Goal: Task Accomplishment & Management: Manage account settings

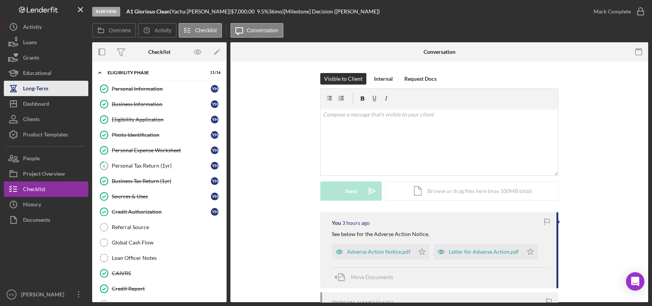
scroll to position [133, 0]
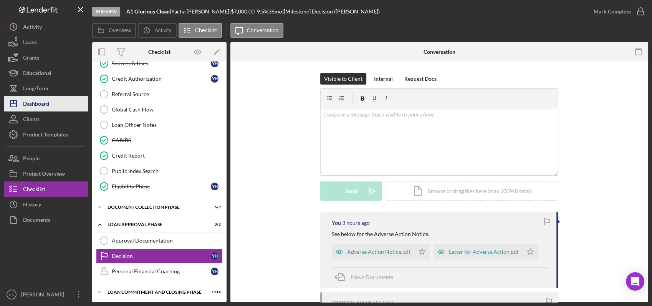
click at [53, 102] on button "Icon/Dashboard Dashboard" at bounding box center [46, 103] width 84 height 15
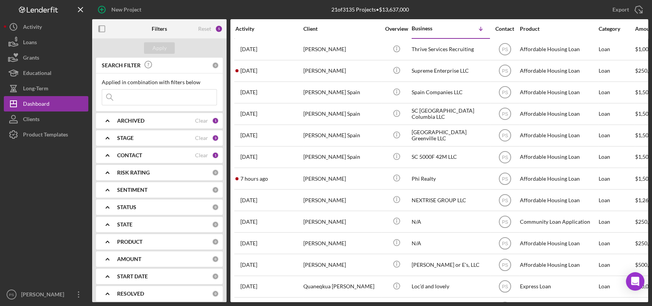
click at [256, 26] on div "Activity" at bounding box center [268, 29] width 67 height 6
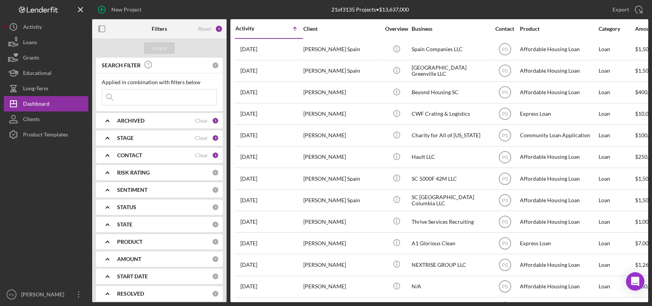
click at [258, 30] on div "Activity" at bounding box center [252, 28] width 34 height 6
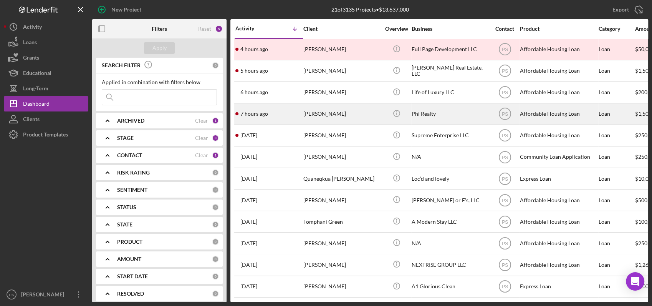
click at [291, 111] on div "7 hours ago Steven Cohen" at bounding box center [268, 114] width 67 height 20
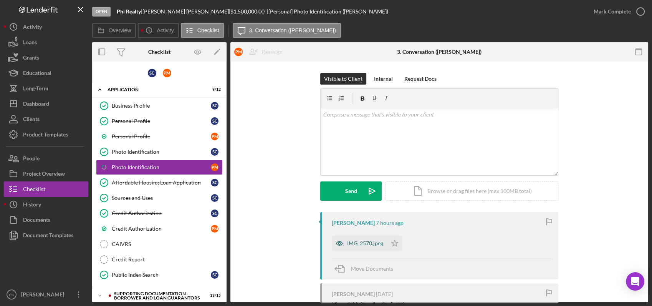
click at [354, 239] on div "IMG_2570.jpeg" at bounding box center [359, 242] width 55 height 15
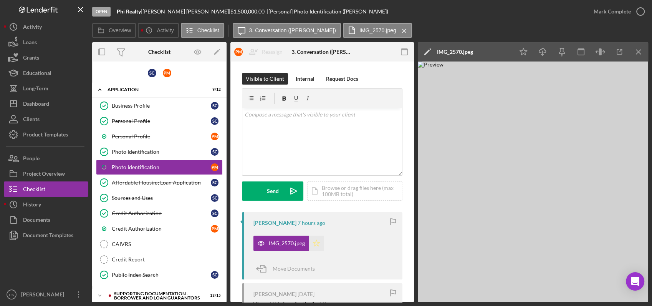
click at [316, 243] on icon "Icon/Star" at bounding box center [316, 242] width 15 height 15
click at [639, 12] on icon "button" at bounding box center [640, 11] width 19 height 19
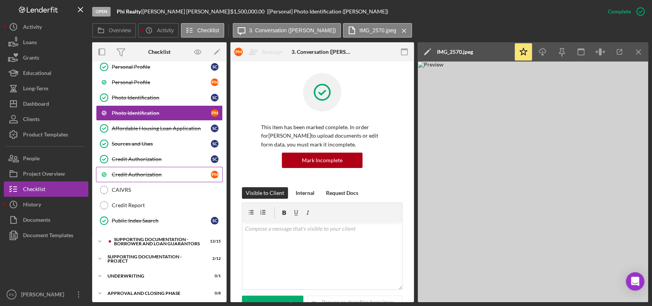
scroll to position [56, 0]
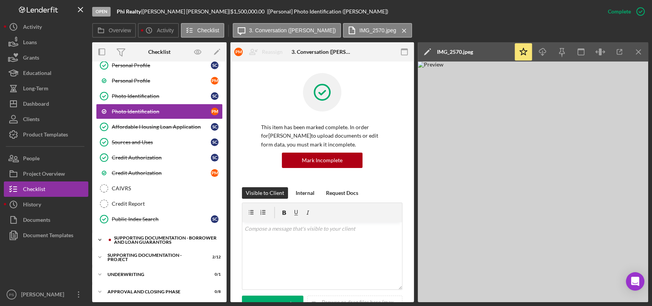
click at [98, 236] on icon "Icon/Expander" at bounding box center [99, 239] width 15 height 15
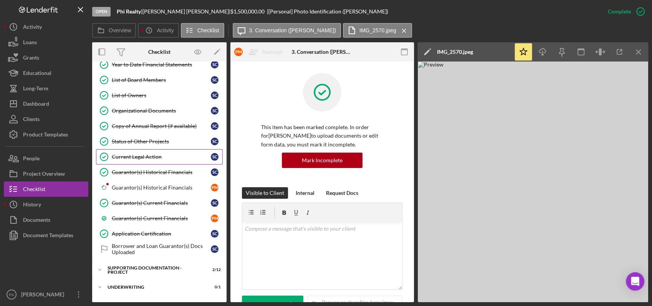
scroll to position [289, 0]
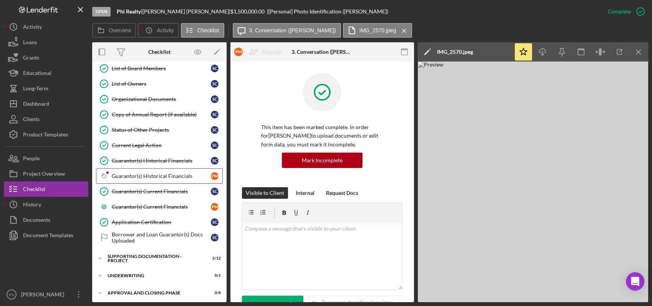
click at [150, 175] on div "Guarantor(s) Historical Financials" at bounding box center [161, 176] width 99 height 6
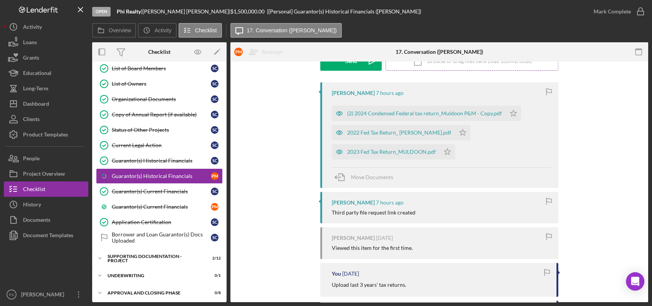
scroll to position [142, 0]
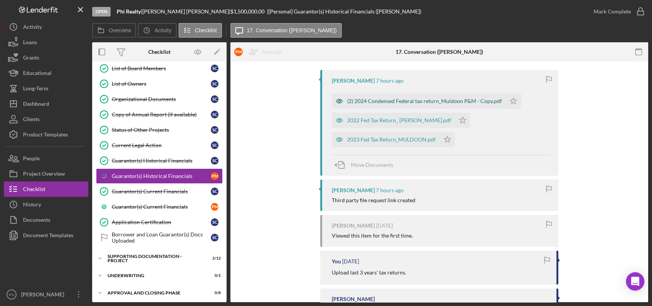
click at [430, 104] on div "(2) 2024 Condensed Federal tax return_Muldoon P&M - Copy.pdf" at bounding box center [419, 100] width 174 height 15
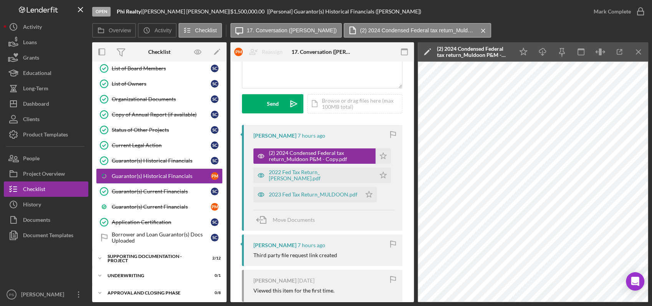
scroll to position [0, 0]
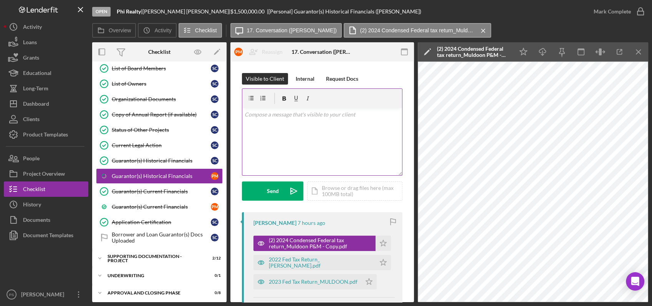
click at [305, 122] on div "v Color teal Color pink Remove color Add row above Add row below Add column bef…" at bounding box center [322, 141] width 160 height 67
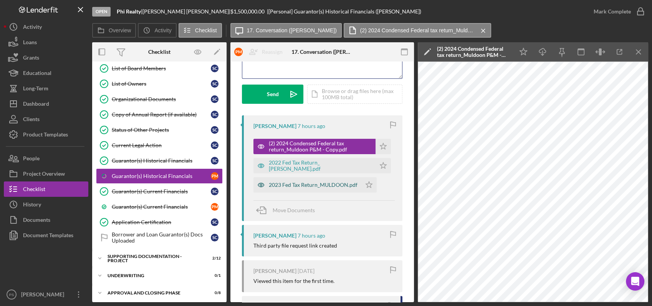
scroll to position [114, 0]
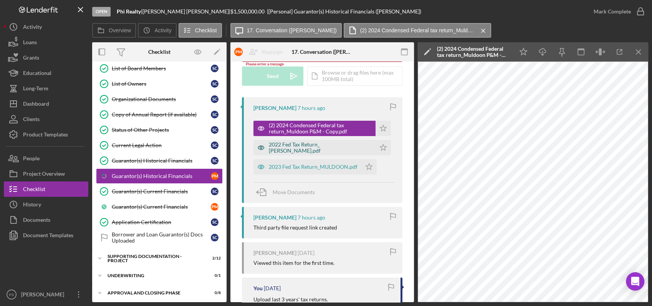
click at [320, 147] on div "2022 Fed Tax Return_ MULDOON.pdf" at bounding box center [320, 147] width 103 height 12
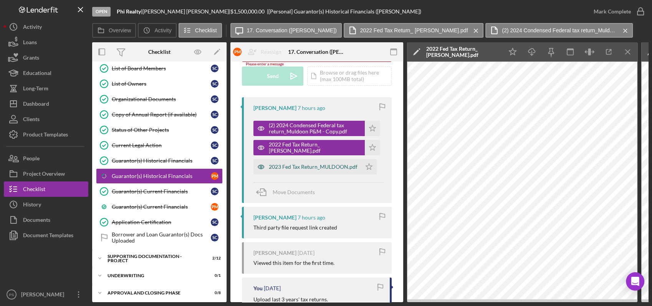
click at [307, 166] on div "2023 Fed Tax Return_MULDOON.pdf" at bounding box center [313, 167] width 89 height 6
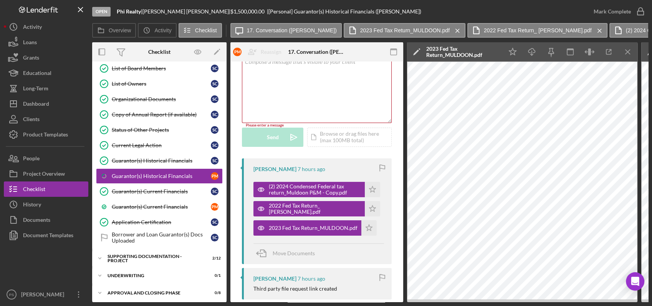
scroll to position [0, 0]
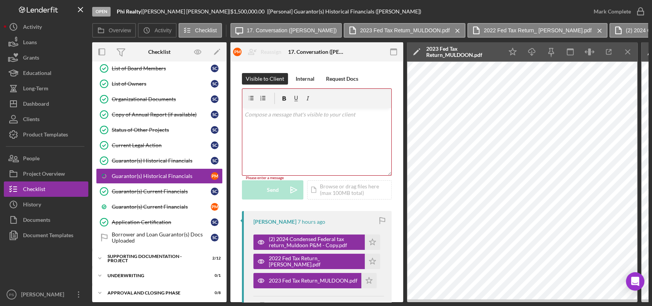
click at [287, 120] on div "v Color teal Color pink Remove color Add row above Add row below Add column bef…" at bounding box center [316, 141] width 149 height 67
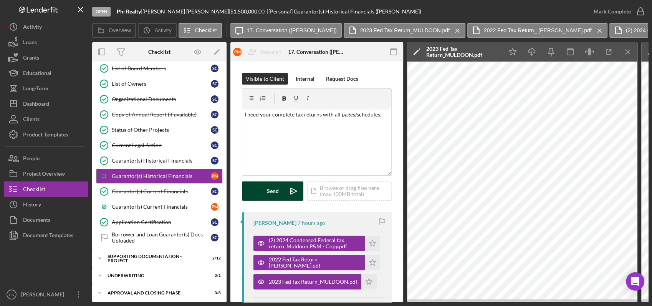
click at [281, 187] on button "Send Icon/icon-invite-send" at bounding box center [272, 190] width 61 height 19
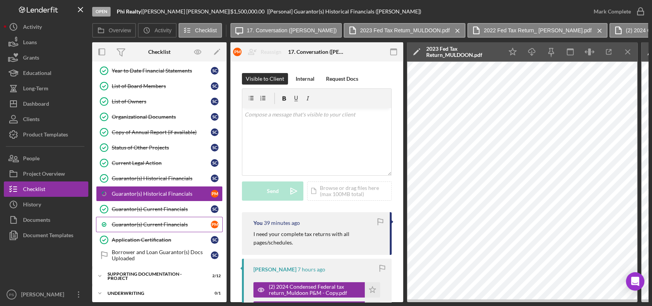
scroll to position [291, 0]
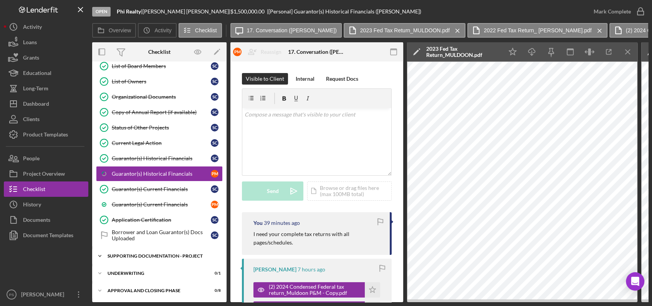
click at [98, 252] on icon "Icon/Expander" at bounding box center [99, 255] width 15 height 15
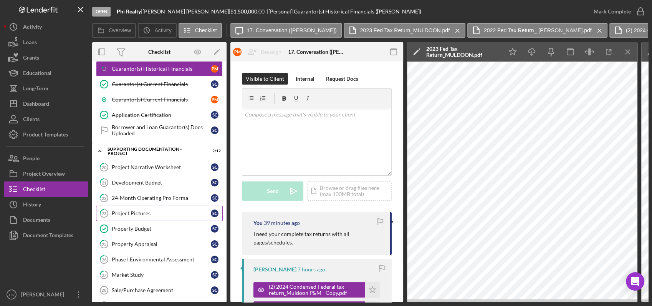
scroll to position [405, 0]
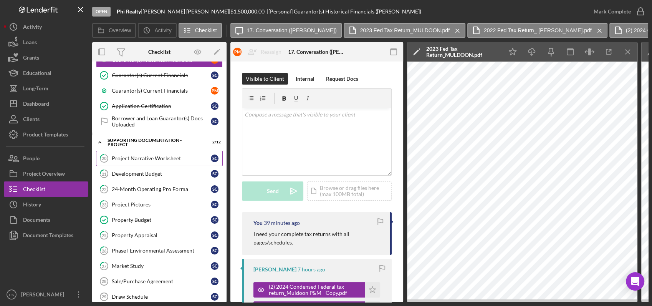
click at [160, 159] on link "20 Project Narrative Worksheet S C" at bounding box center [159, 157] width 127 height 15
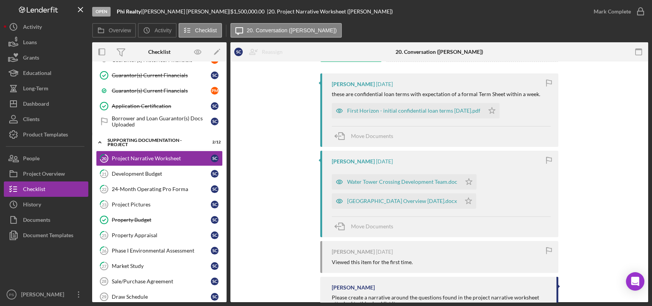
scroll to position [142, 0]
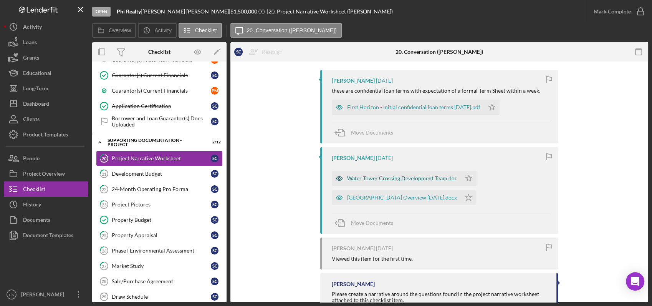
click at [408, 178] on div "Water Tower Crossing Development Team.doc" at bounding box center [402, 178] width 110 height 6
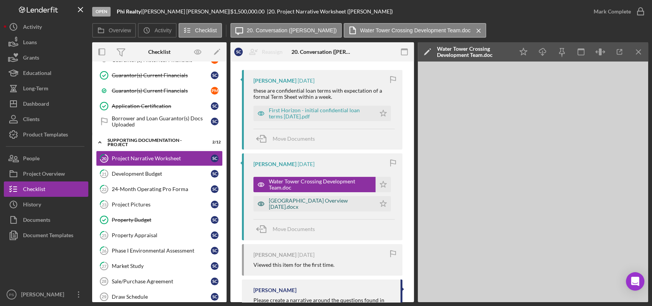
click at [319, 202] on div "Water Tower Crossing Overview 6-24-25.docx" at bounding box center [320, 203] width 103 height 12
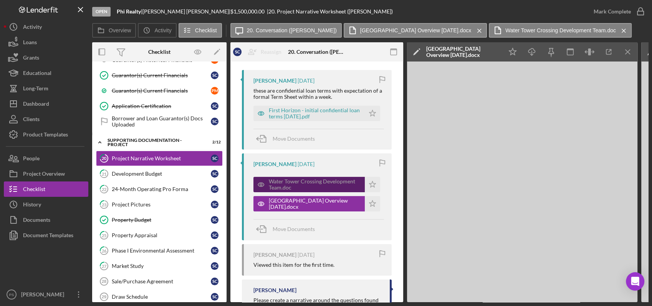
click at [321, 183] on div "Water Tower Crossing Development Team.doc" at bounding box center [315, 184] width 92 height 12
click at [628, 54] on icon "Icon/Menu Close" at bounding box center [627, 51] width 17 height 17
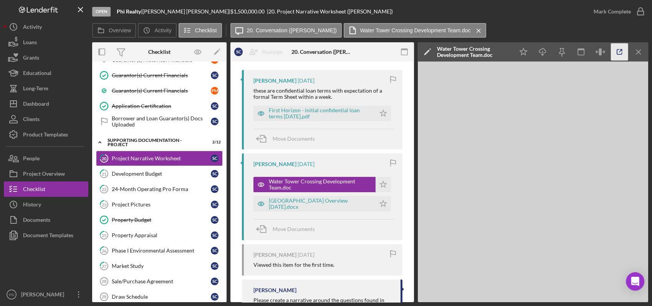
click at [620, 53] on icon "button" at bounding box center [619, 51] width 17 height 17
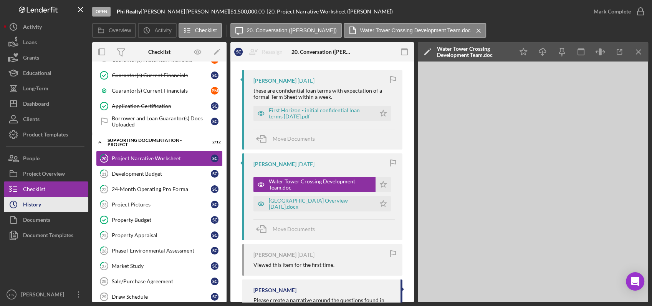
click at [59, 207] on button "Icon/History History" at bounding box center [46, 204] width 84 height 15
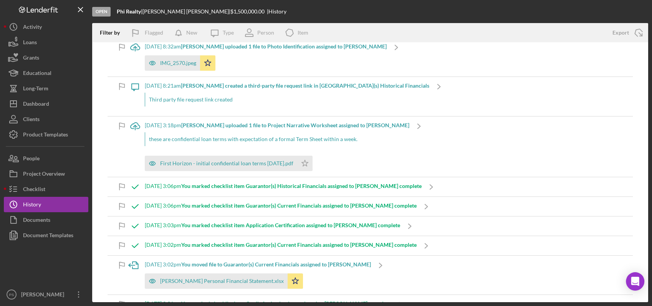
scroll to position [154, 0]
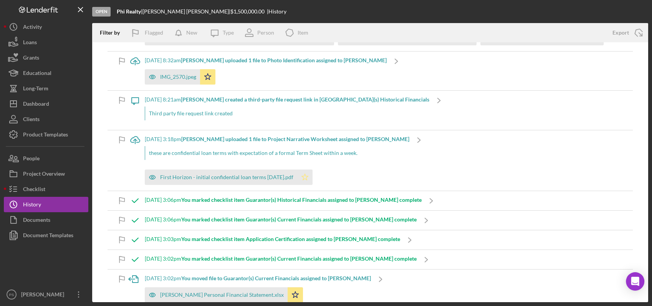
click at [302, 178] on polygon "button" at bounding box center [305, 176] width 7 height 6
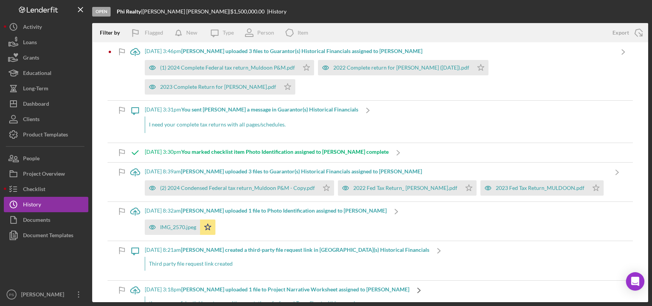
scroll to position [0, 0]
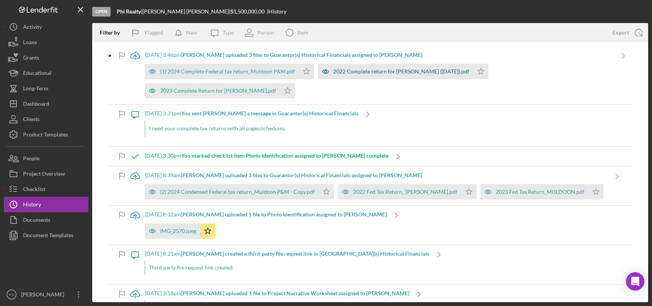
click at [354, 73] on div "2022 Complete return for MULDOON (04-09-2023).pdf" at bounding box center [401, 71] width 136 height 6
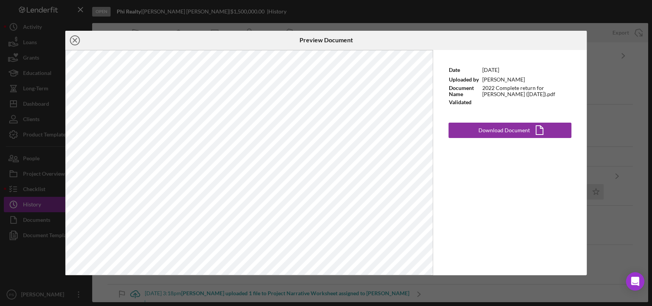
click at [73, 41] on icon "Icon/Close" at bounding box center [74, 40] width 19 height 19
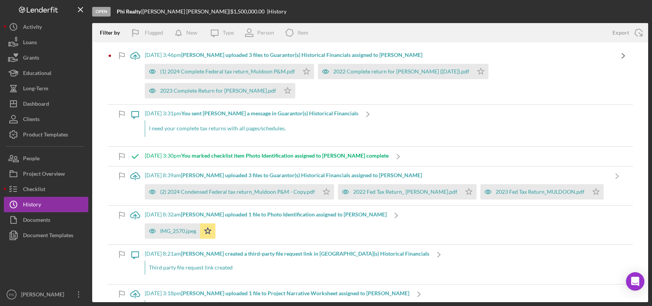
click at [613, 55] on icon "Icon/Navigate" at bounding box center [622, 55] width 19 height 19
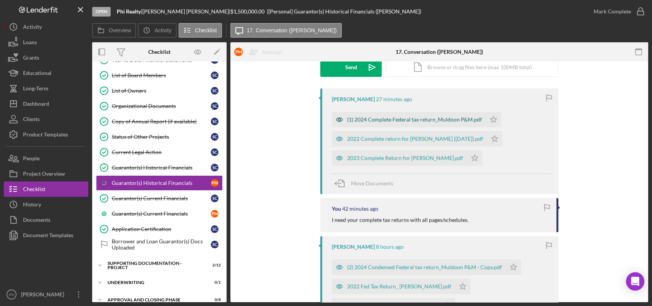
scroll to position [114, 0]
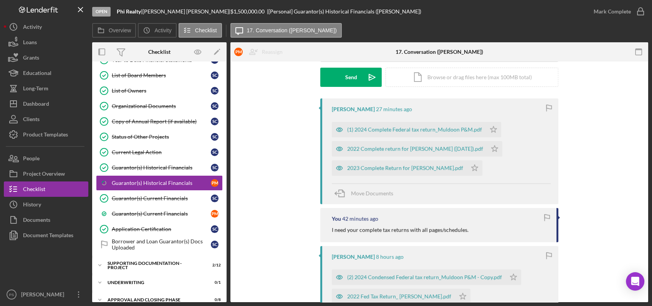
click at [408, 127] on div "(1) 2024 Complete Federal tax return_Muldoon P&M.pdf" at bounding box center [414, 129] width 135 height 6
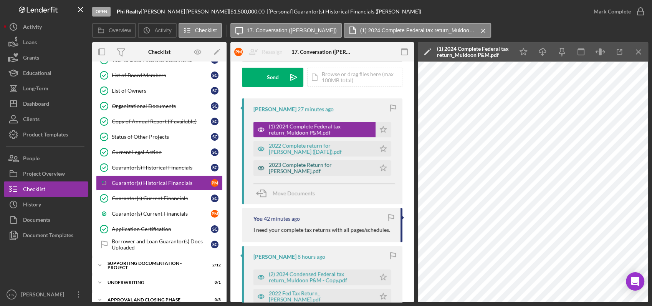
click at [319, 168] on div "2023 Complete Return for MULDOON.pdf" at bounding box center [320, 168] width 103 height 12
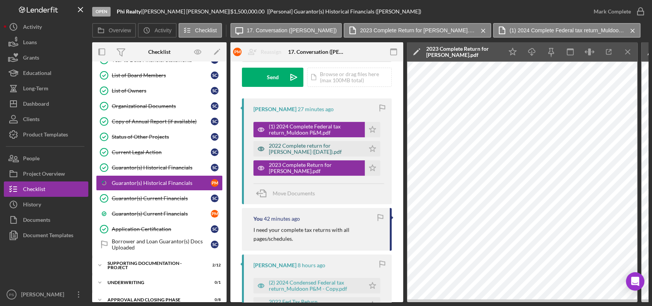
click at [326, 149] on div "2022 Complete return for MULDOON (04-09-2023).pdf" at bounding box center [315, 148] width 92 height 12
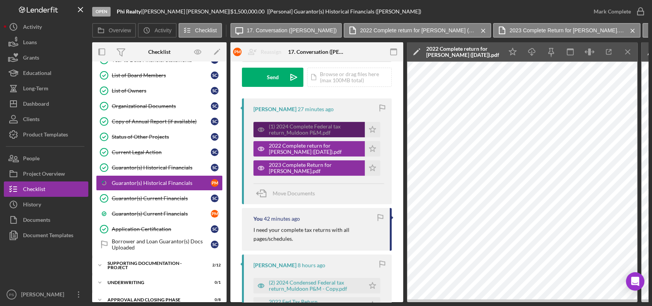
click at [328, 131] on div "(1) 2024 Complete Federal tax return_Muldoon P&M.pdf" at bounding box center [315, 129] width 92 height 12
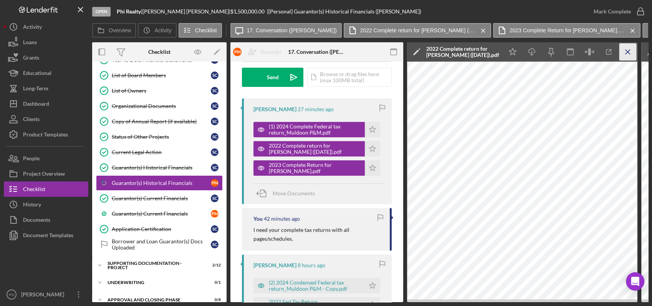
click at [623, 49] on icon "Icon/Menu Close" at bounding box center [627, 51] width 17 height 17
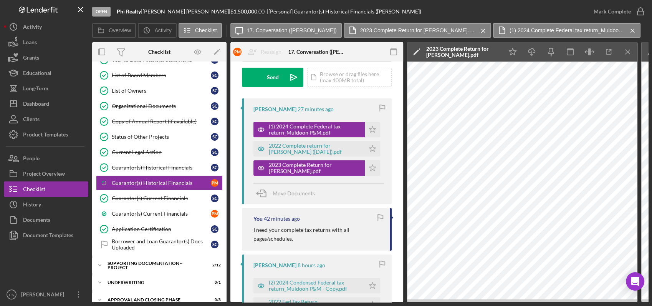
click at [623, 49] on icon "Icon/Menu Close" at bounding box center [627, 51] width 17 height 17
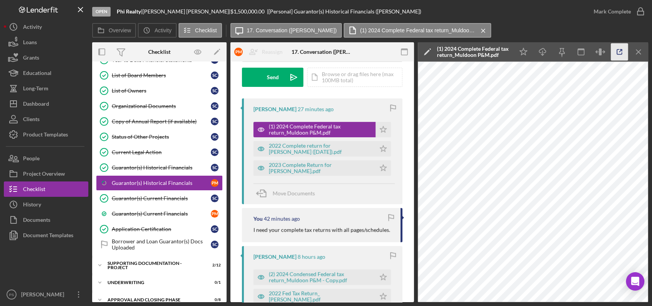
click at [620, 55] on icon "button" at bounding box center [619, 52] width 5 height 5
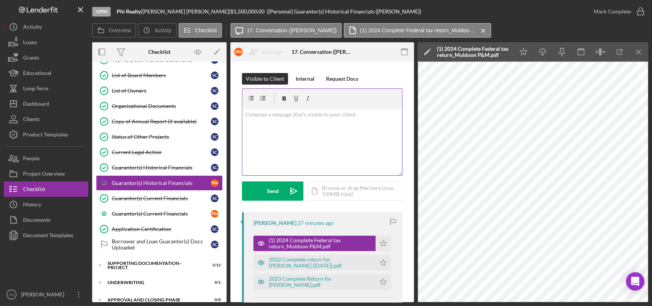
scroll to position [0, 0]
drag, startPoint x: 320, startPoint y: 116, endPoint x: 319, endPoint y: 109, distance: 7.7
click at [319, 114] on p at bounding box center [322, 114] width 155 height 8
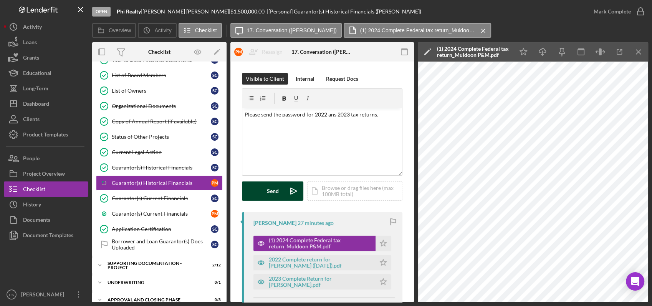
click at [280, 192] on button "Send Icon/icon-invite-send" at bounding box center [272, 190] width 61 height 19
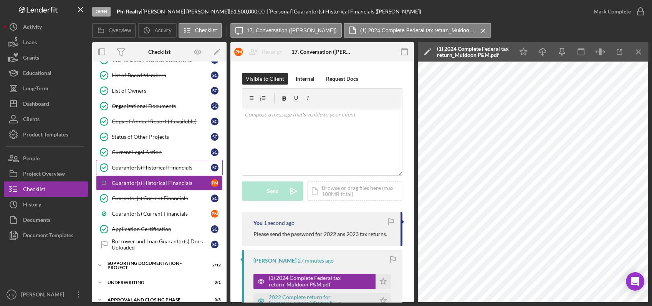
click at [165, 167] on div "Guarantor(s) Historical Financials" at bounding box center [161, 167] width 99 height 6
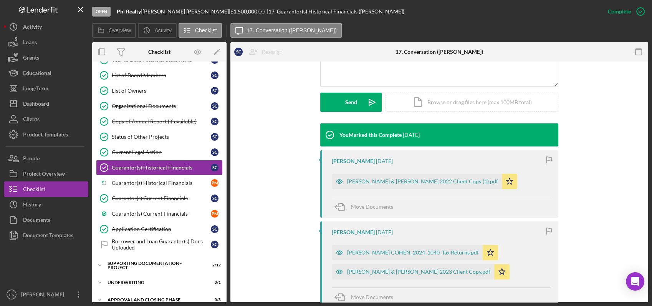
scroll to position [256, 0]
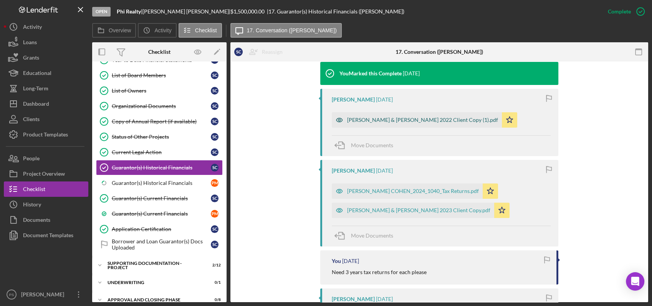
click at [404, 121] on div "[PERSON_NAME] & [PERSON_NAME] 2022 Client Copy (1).pdf" at bounding box center [422, 120] width 151 height 6
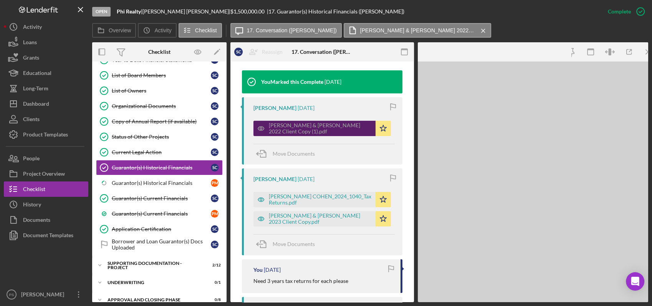
scroll to position [264, 0]
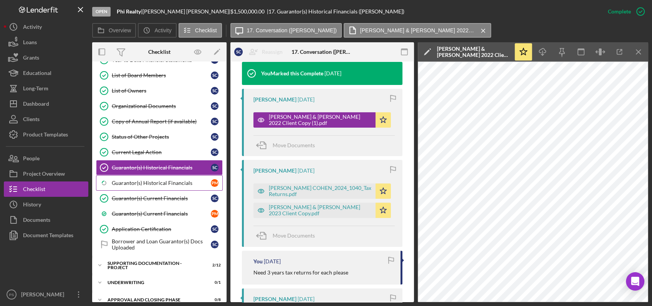
click at [163, 180] on div "Guarantor(s) Historical Financials" at bounding box center [161, 183] width 99 height 6
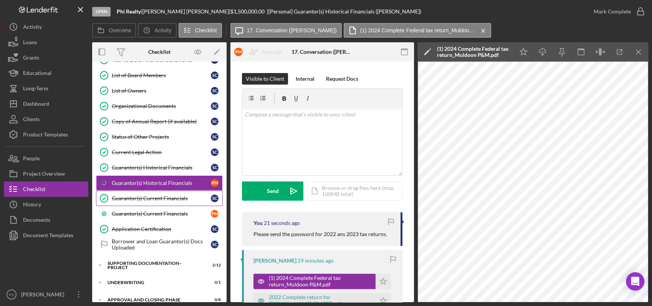
scroll to position [101, 0]
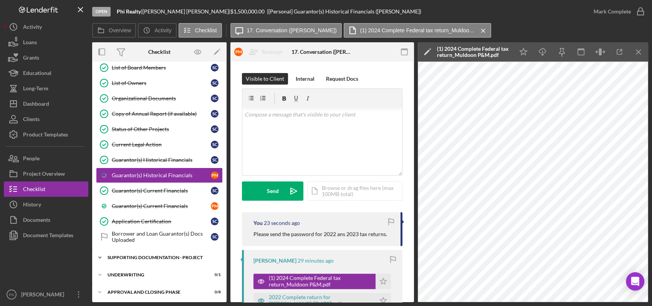
click at [142, 255] on div "Supporting Documentation - Project" at bounding box center [161, 257] width 109 height 5
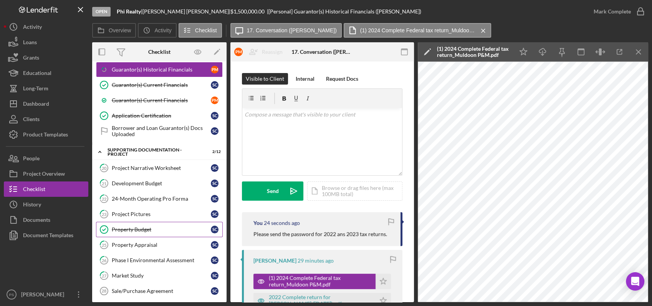
scroll to position [215, 0]
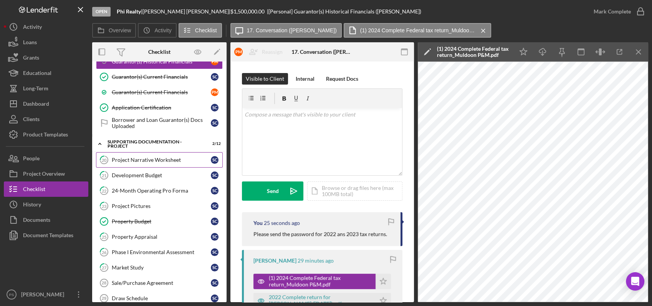
click at [158, 160] on div "Project Narrative Worksheet" at bounding box center [161, 160] width 99 height 6
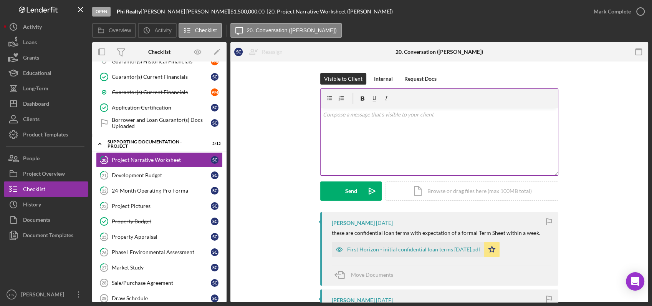
click at [419, 118] on p at bounding box center [439, 114] width 233 height 8
drag, startPoint x: 422, startPoint y: 116, endPoint x: 304, endPoint y: 116, distance: 117.8
click at [301, 116] on div "Visible to Client Internal Request Docs v Color teal Color pink Remove color Ad…" at bounding box center [439, 142] width 395 height 139
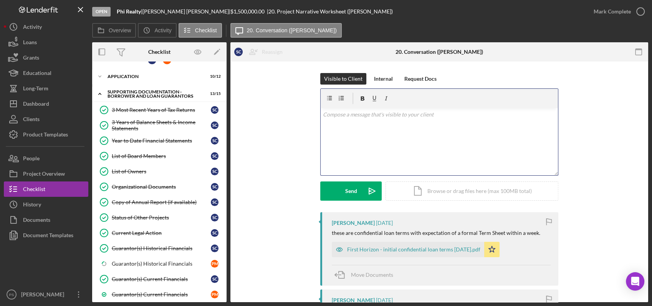
scroll to position [5, 0]
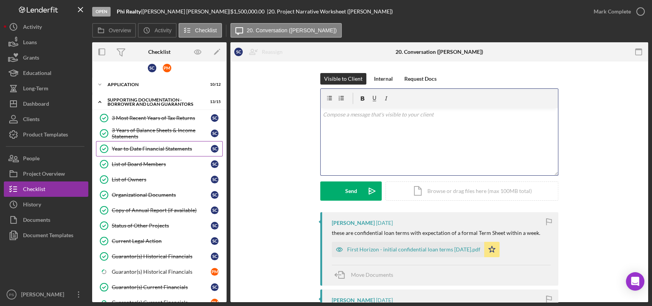
click at [162, 149] on div "Year to Date Financial Statements" at bounding box center [161, 148] width 99 height 6
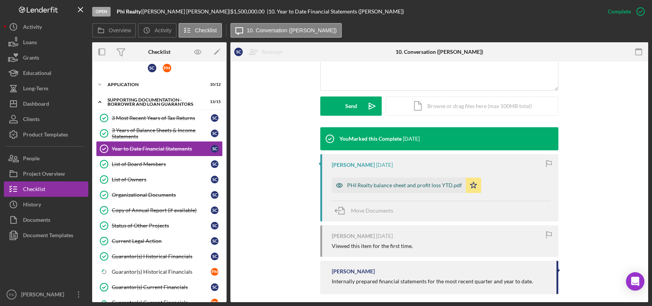
scroll to position [197, 0]
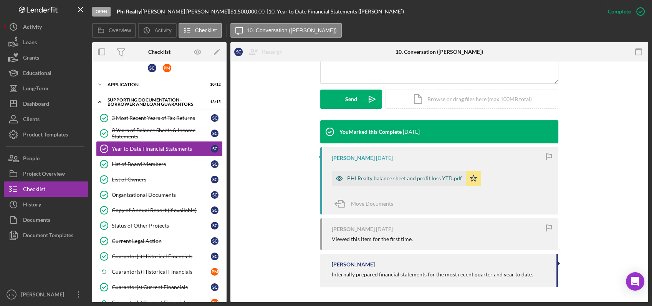
click at [414, 180] on div "PHI Realty balance sheet and profit loss YTD.pdf" at bounding box center [404, 178] width 115 height 6
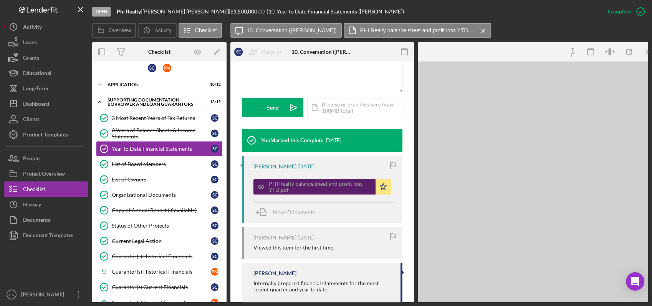
scroll to position [206, 0]
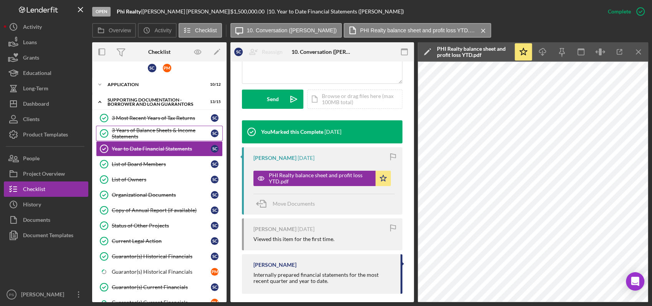
click at [169, 129] on div "3 Years of Balance Sheets & Income Statements" at bounding box center [161, 133] width 99 height 12
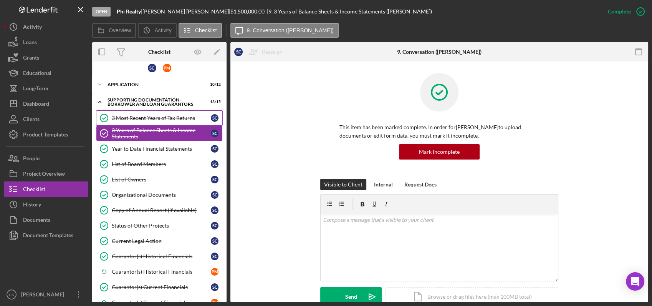
click at [165, 117] on div "3 Most Recent Years of Tax Returns" at bounding box center [161, 118] width 99 height 6
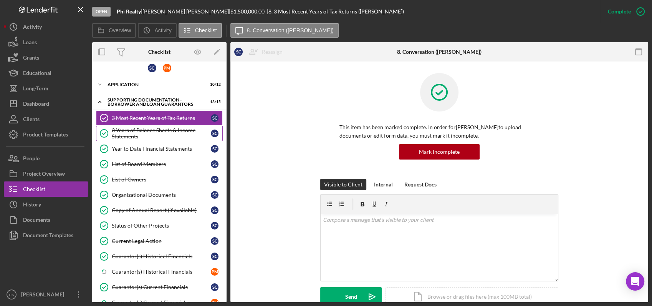
click at [173, 127] on div "3 Years of Balance Sheets & Income Statements" at bounding box center [161, 133] width 99 height 12
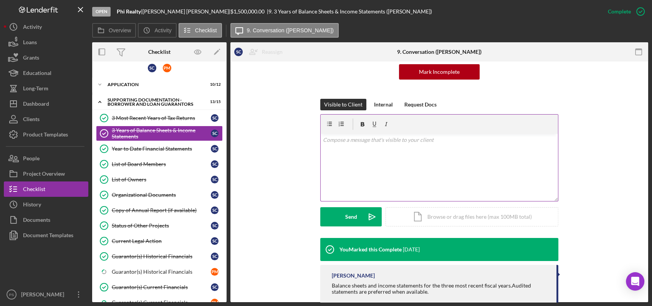
scroll to position [97, 0]
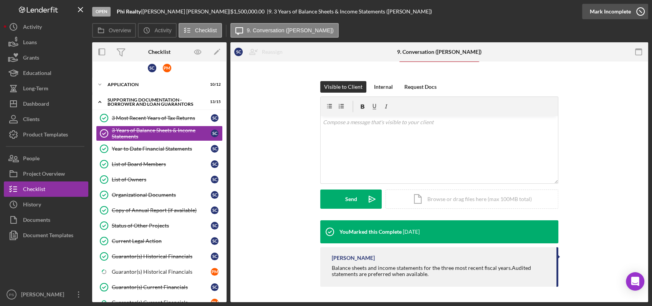
click at [639, 14] on icon "button" at bounding box center [640, 11] width 19 height 19
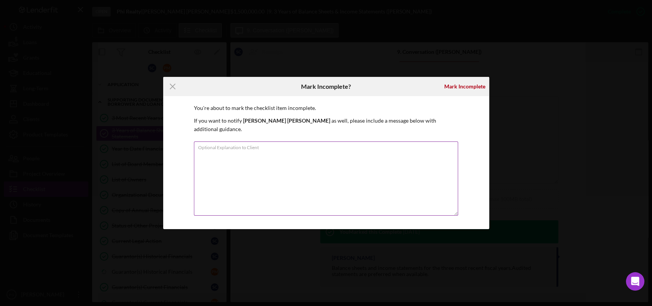
click at [290, 144] on div "Optional Explanation to Client" at bounding box center [326, 178] width 264 height 75
type textarea "Please upload Balan"
click at [173, 89] on icon "Icon/Menu Close" at bounding box center [172, 86] width 19 height 19
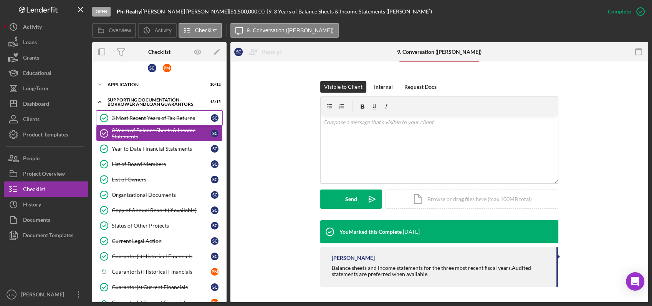
click at [164, 116] on div "3 Most Recent Years of Tax Returns" at bounding box center [161, 118] width 99 height 6
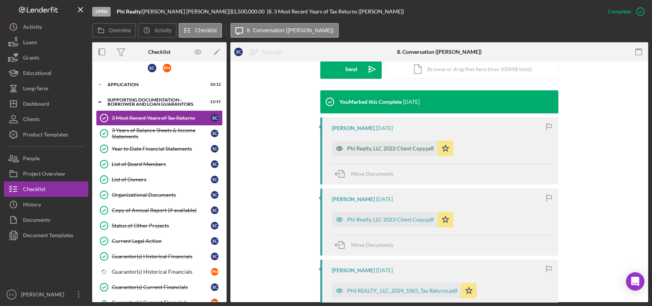
click at [384, 147] on div "Phi Realty, LLC 2022 Client Copy.pdf" at bounding box center [390, 148] width 87 height 6
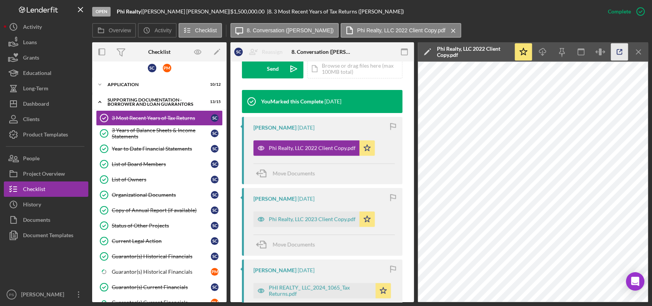
click at [624, 51] on icon "button" at bounding box center [619, 51] width 17 height 17
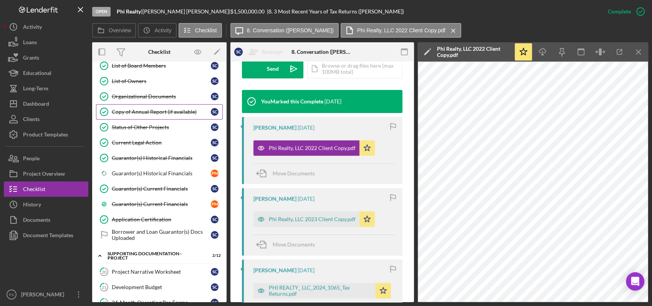
scroll to position [114, 0]
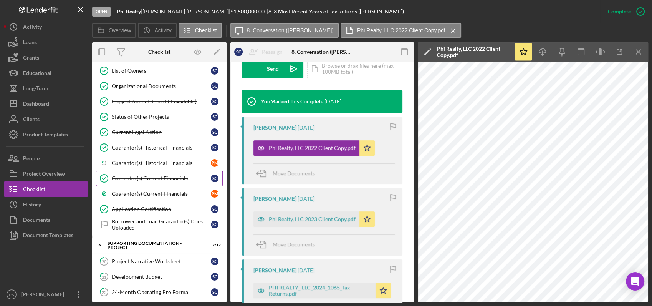
click at [160, 175] on div "Guarantor(s) Current Financials" at bounding box center [161, 178] width 99 height 6
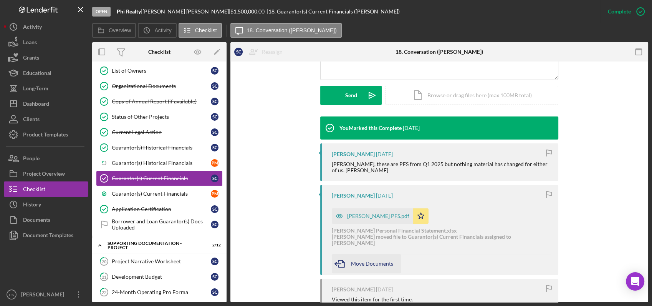
scroll to position [284, 0]
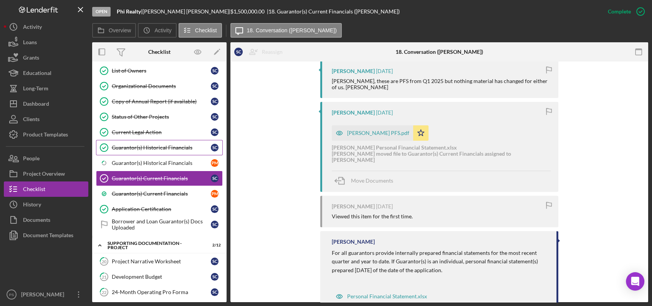
click at [149, 147] on div "Guarantor(s) Historical Financials" at bounding box center [161, 147] width 99 height 6
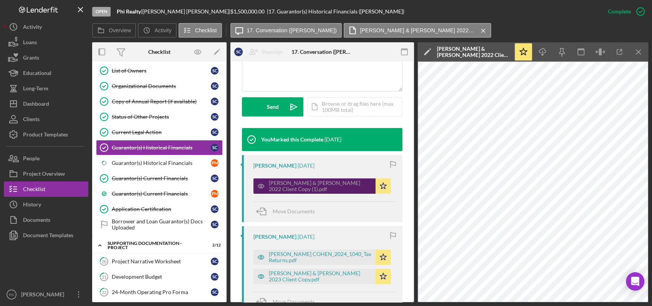
scroll to position [199, 0]
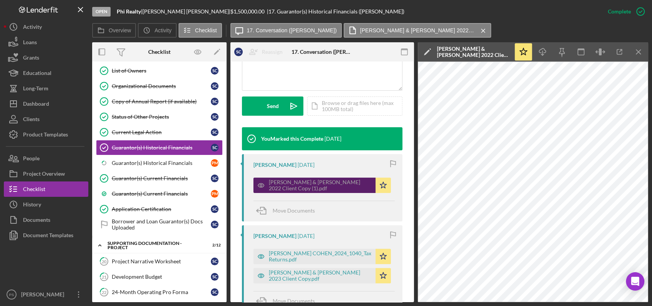
click at [334, 183] on div "[PERSON_NAME] & [PERSON_NAME] 2022 Client Copy (1).pdf" at bounding box center [320, 185] width 103 height 12
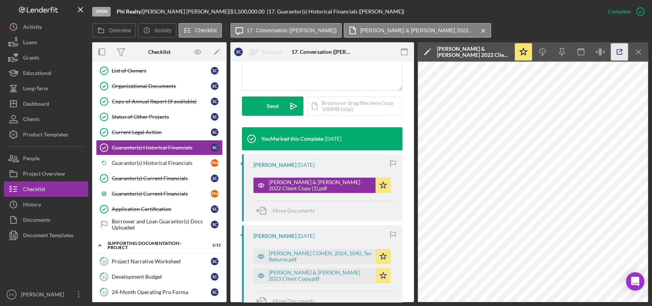
click at [622, 56] on icon "button" at bounding box center [619, 51] width 17 height 17
click at [169, 256] on link "20 Project Narrative Worksheet S C" at bounding box center [159, 260] width 127 height 15
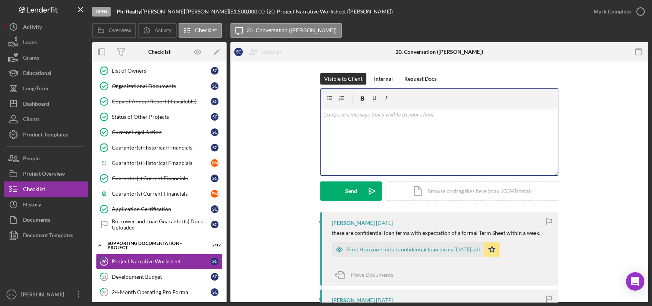
click at [400, 119] on div "v Color teal Color pink Remove color Add row above Add row below Add column bef…" at bounding box center [439, 141] width 237 height 67
paste div
click at [516, 115] on p "Can you give me some background on PHI Realty? When started, existing assets," at bounding box center [439, 114] width 233 height 8
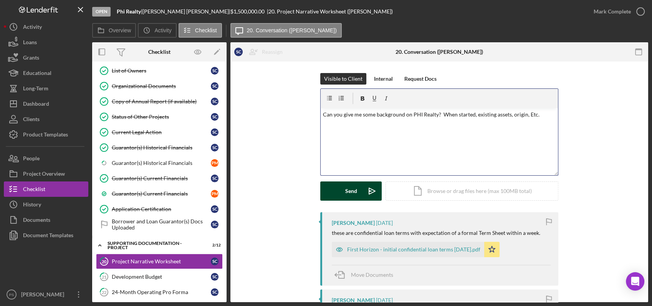
click at [356, 190] on button "Send Icon/icon-invite-send" at bounding box center [350, 190] width 61 height 19
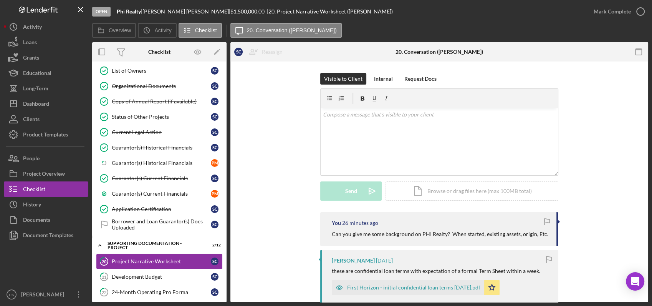
scroll to position [114, 0]
click at [64, 203] on button "Icon/History History" at bounding box center [46, 204] width 84 height 15
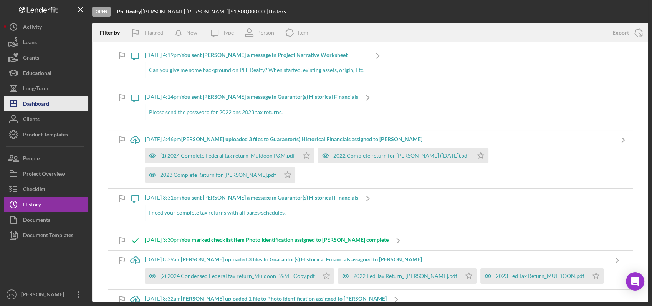
click at [46, 100] on div "Dashboard" at bounding box center [36, 104] width 26 height 17
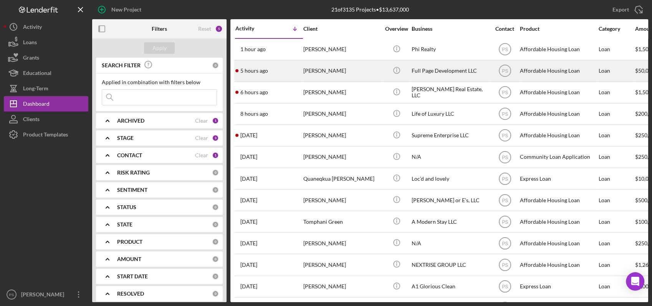
click at [357, 72] on div "Jacqueline Page" at bounding box center [341, 71] width 77 height 20
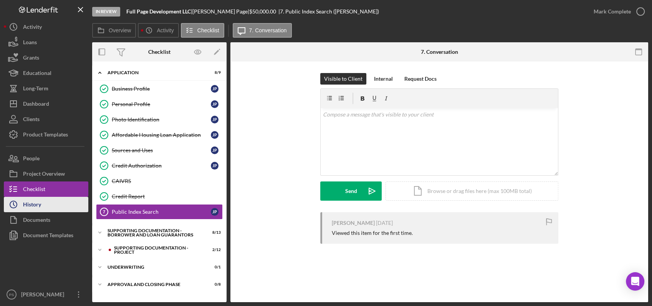
click at [51, 204] on button "Icon/History History" at bounding box center [46, 204] width 84 height 15
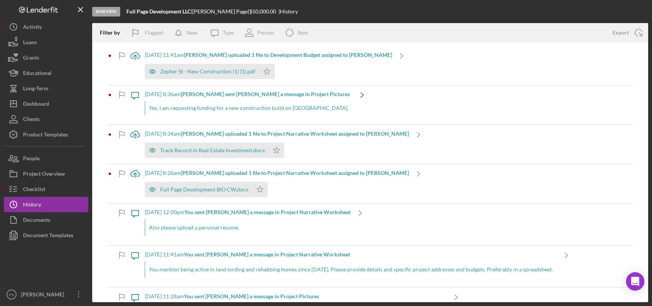
click at [352, 93] on icon "Icon/Navigate" at bounding box center [361, 94] width 19 height 19
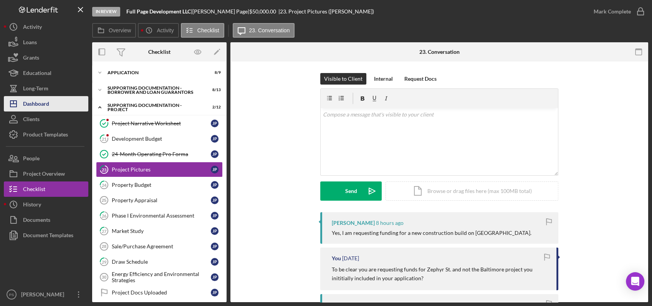
click at [46, 97] on div "Dashboard" at bounding box center [36, 104] width 26 height 17
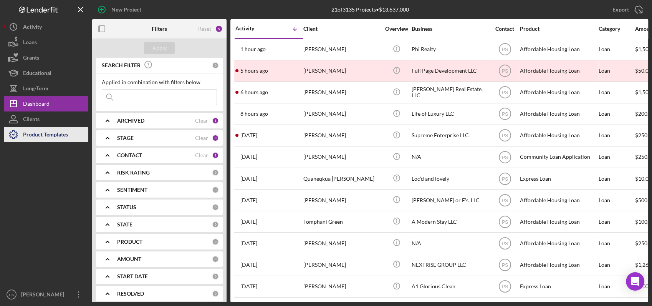
click at [54, 130] on div "Product Templates" at bounding box center [45, 135] width 45 height 17
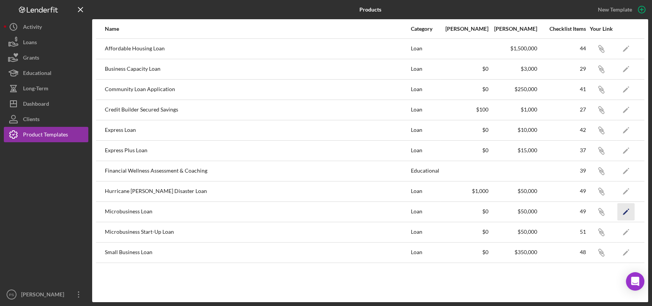
click at [625, 210] on icon "Icon/Edit" at bounding box center [625, 211] width 17 height 17
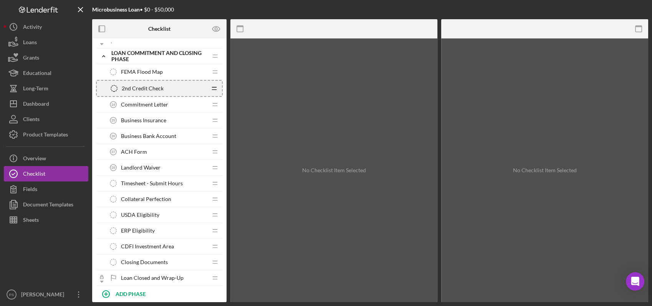
scroll to position [630, 0]
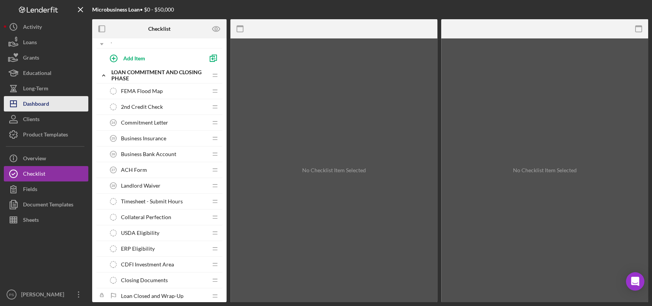
click at [47, 105] on div "Dashboard" at bounding box center [36, 104] width 26 height 17
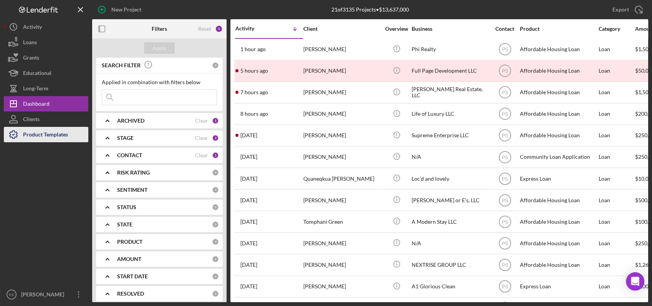
click at [40, 132] on div "Product Templates" at bounding box center [45, 135] width 45 height 17
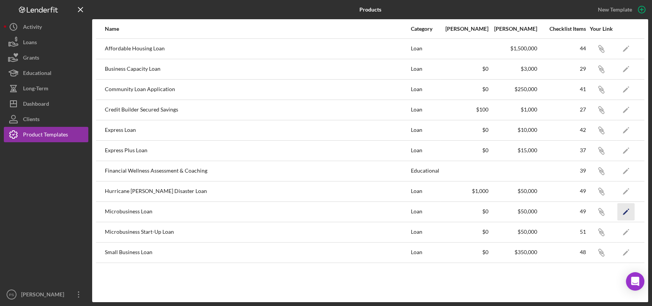
click at [624, 212] on polygon "button" at bounding box center [625, 211] width 5 height 5
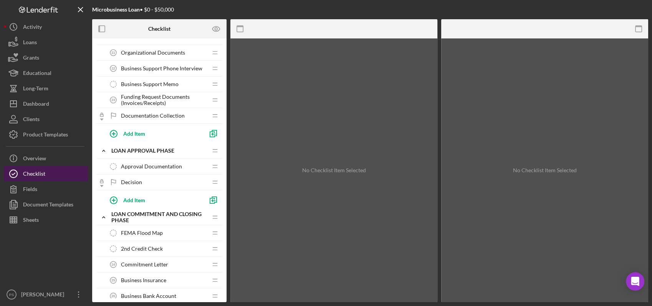
scroll to position [488, 0]
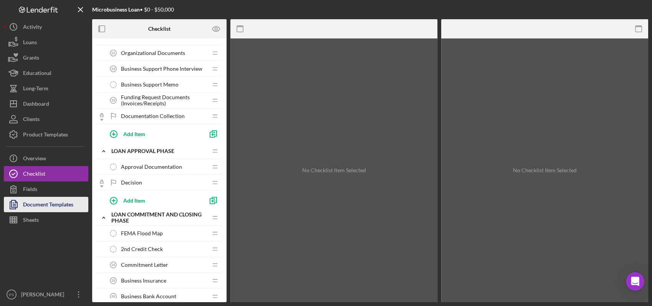
click at [54, 198] on div "Document Templates" at bounding box center [48, 205] width 50 height 17
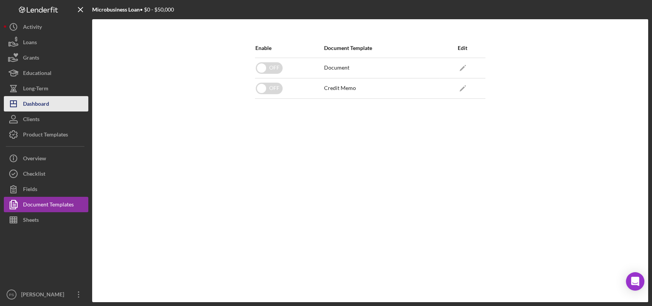
click at [31, 97] on div "Dashboard" at bounding box center [36, 104] width 26 height 17
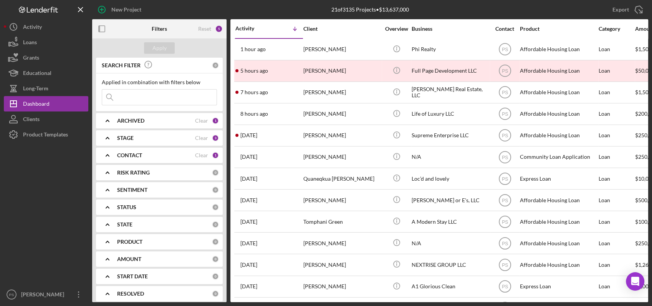
click at [54, 135] on div "Product Templates" at bounding box center [45, 135] width 45 height 17
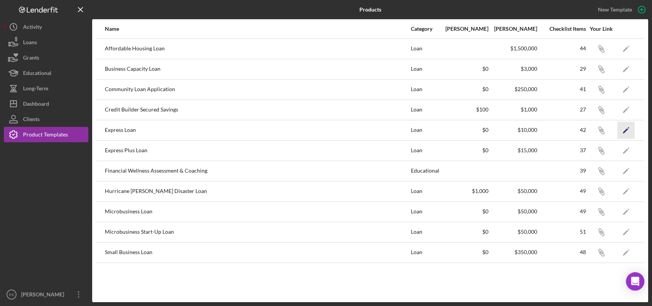
click at [623, 130] on icon "Icon/Edit" at bounding box center [625, 129] width 17 height 17
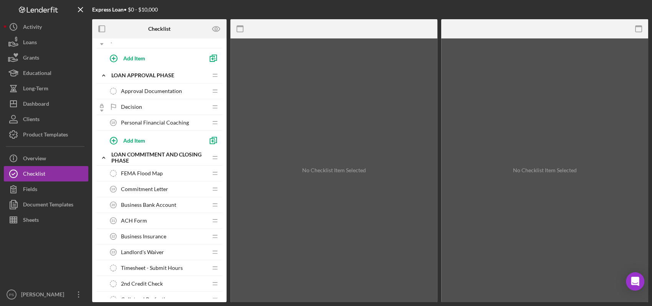
scroll to position [476, 0]
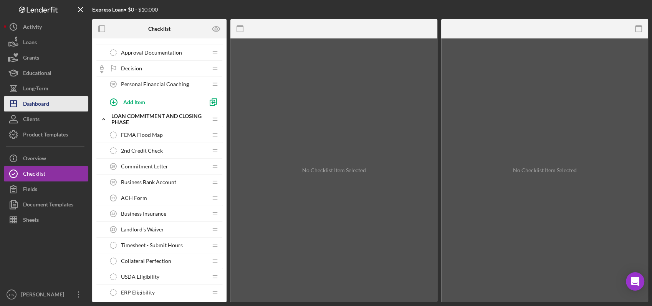
click at [43, 104] on div "Dashboard" at bounding box center [36, 104] width 26 height 17
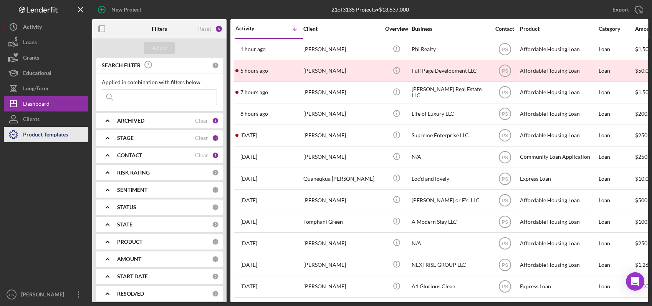
click at [63, 135] on div "Product Templates" at bounding box center [45, 135] width 45 height 17
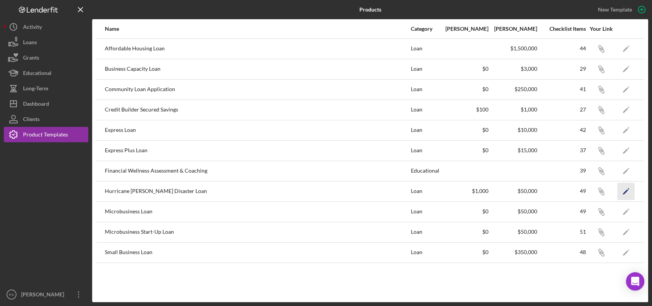
click at [626, 187] on icon "Icon/Edit" at bounding box center [625, 190] width 17 height 17
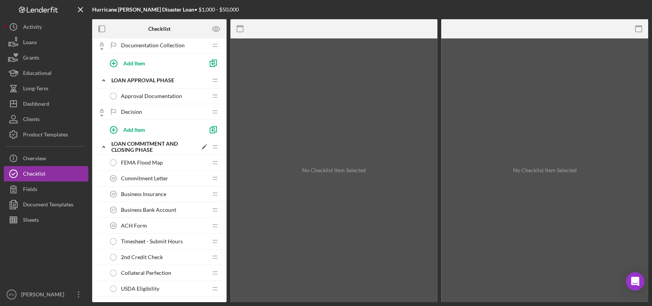
scroll to position [598, 0]
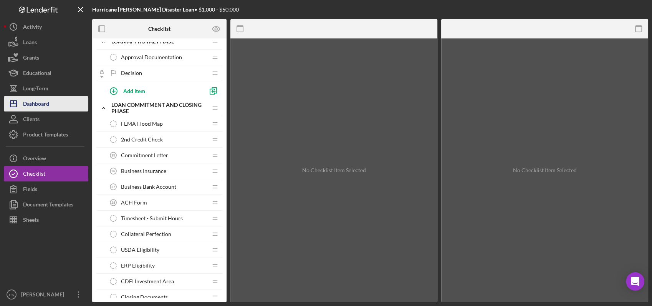
click at [41, 99] on div "Dashboard" at bounding box center [36, 104] width 26 height 17
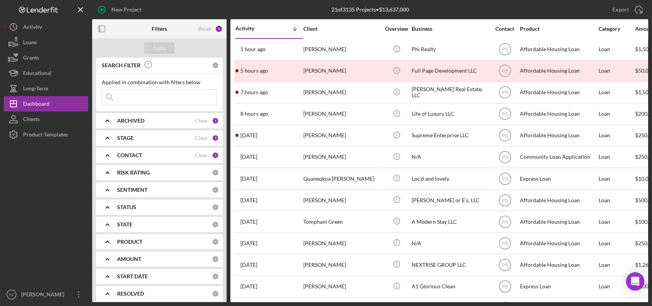
click at [54, 135] on div "Product Templates" at bounding box center [45, 135] width 45 height 17
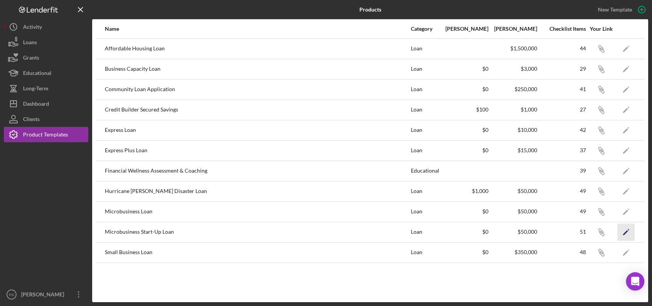
click at [626, 230] on polygon "button" at bounding box center [625, 232] width 5 height 5
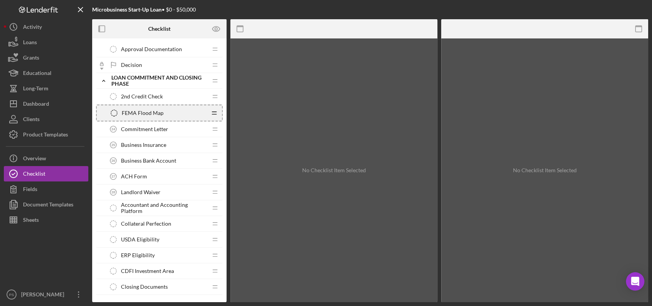
scroll to position [621, 0]
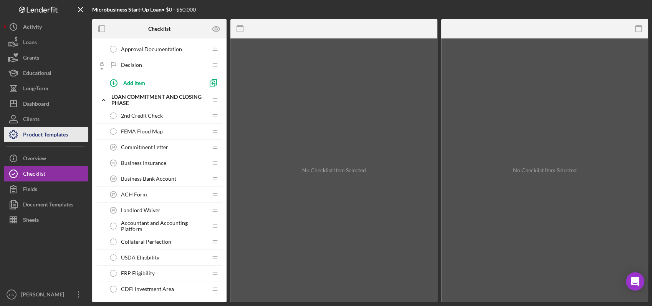
click at [59, 132] on div "Product Templates" at bounding box center [45, 135] width 45 height 17
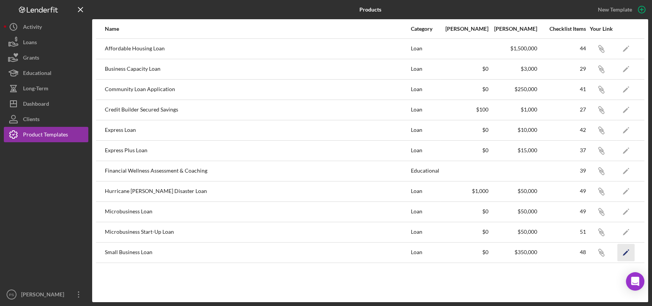
click at [624, 253] on polygon "button" at bounding box center [625, 252] width 5 height 5
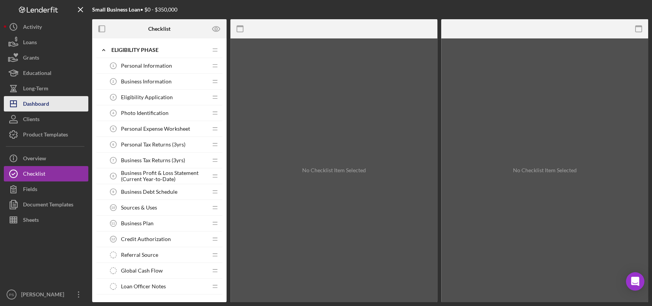
click at [40, 105] on div "Dashboard" at bounding box center [36, 104] width 26 height 17
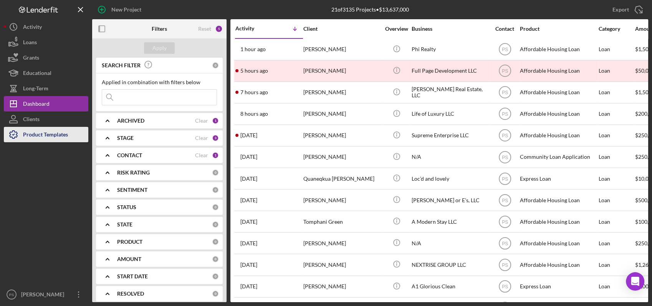
click at [53, 132] on div "Product Templates" at bounding box center [45, 135] width 45 height 17
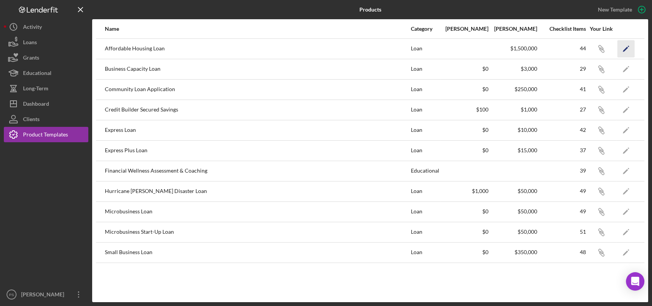
click at [627, 49] on icon "Icon/Edit" at bounding box center [625, 48] width 17 height 17
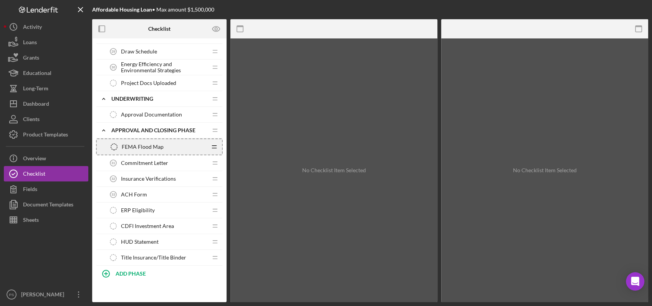
scroll to position [647, 0]
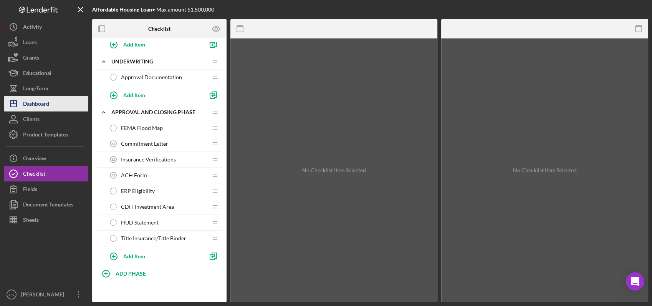
click at [49, 99] on div "Dashboard" at bounding box center [36, 104] width 26 height 17
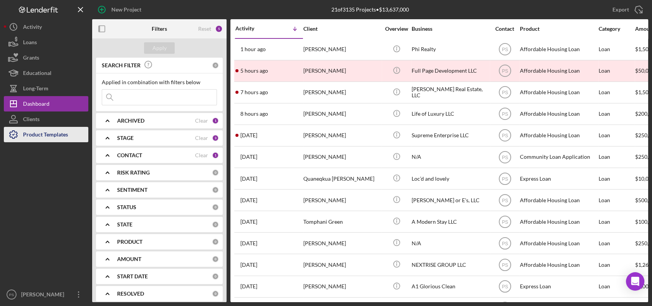
click at [55, 135] on div "Product Templates" at bounding box center [45, 135] width 45 height 17
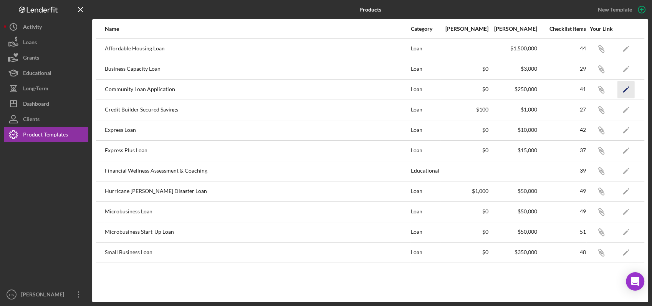
click at [627, 84] on icon "Icon/Edit" at bounding box center [625, 89] width 17 height 17
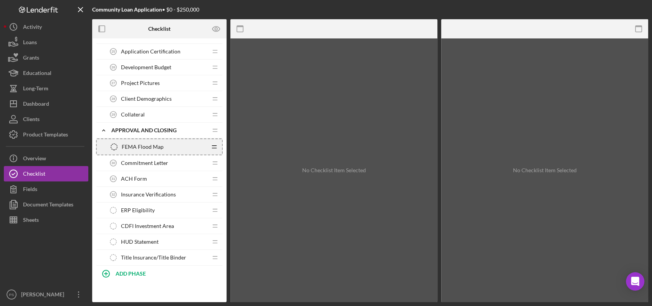
scroll to position [530, 0]
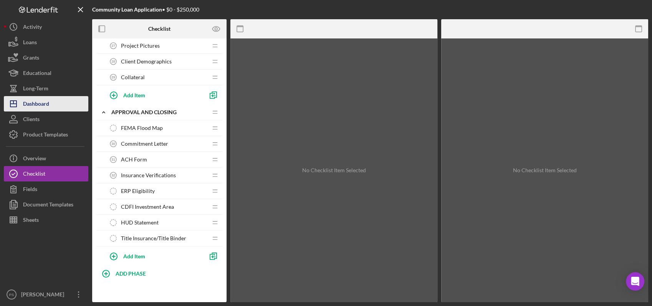
click at [46, 99] on div "Dashboard" at bounding box center [36, 104] width 26 height 17
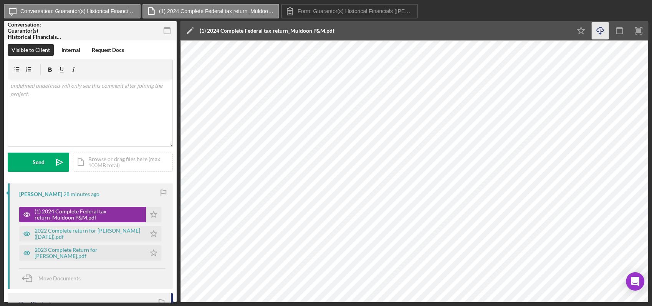
click at [601, 33] on icon "Icon/Download" at bounding box center [600, 30] width 17 height 17
